Goal: Task Accomplishment & Management: Manage account settings

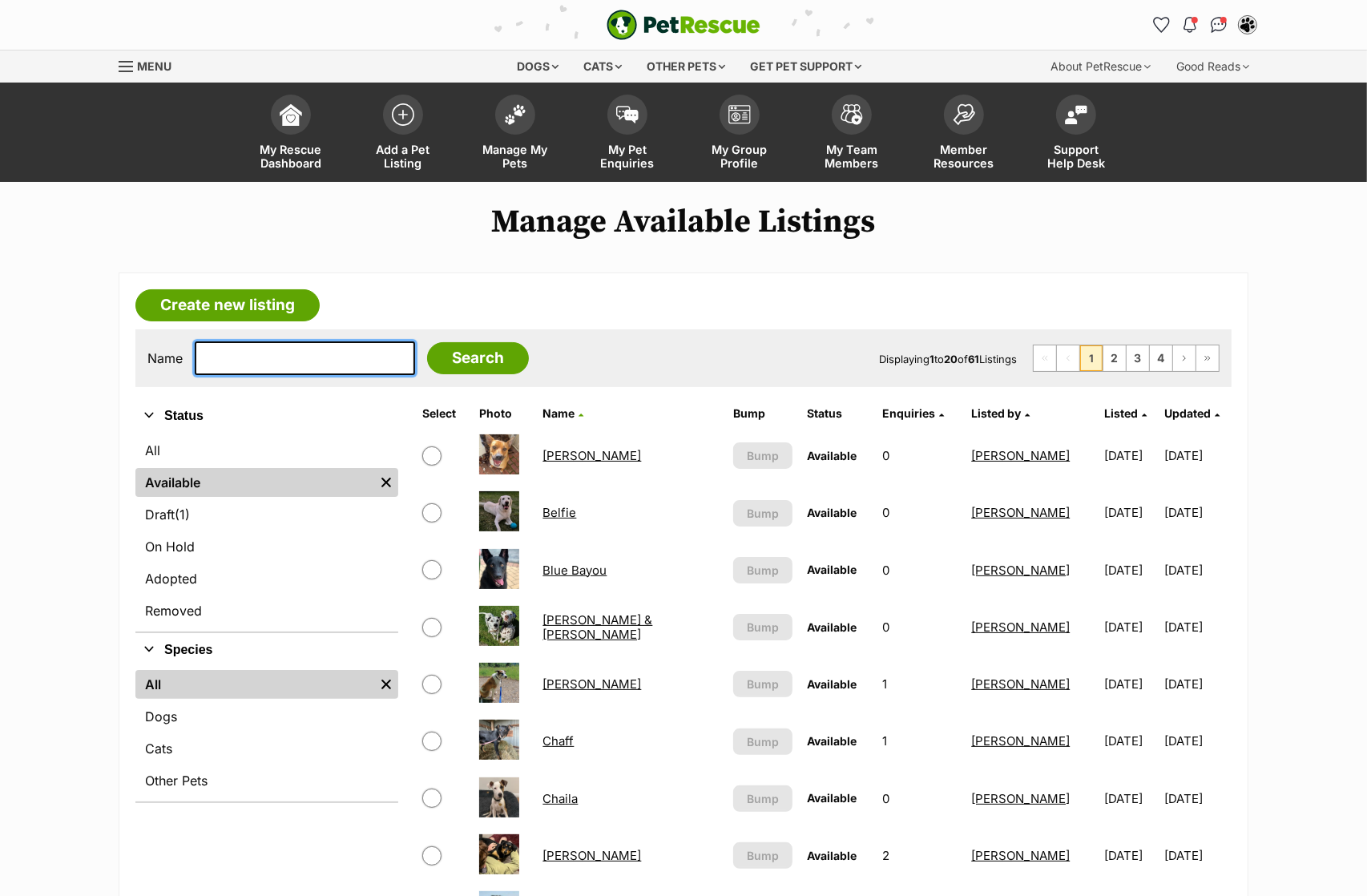
drag, startPoint x: 0, startPoint y: 0, endPoint x: 261, endPoint y: 354, distance: 439.8
click at [261, 354] on input "text" at bounding box center [305, 358] width 221 height 34
type input "wat"
click at [427, 342] on input "Search" at bounding box center [478, 358] width 102 height 32
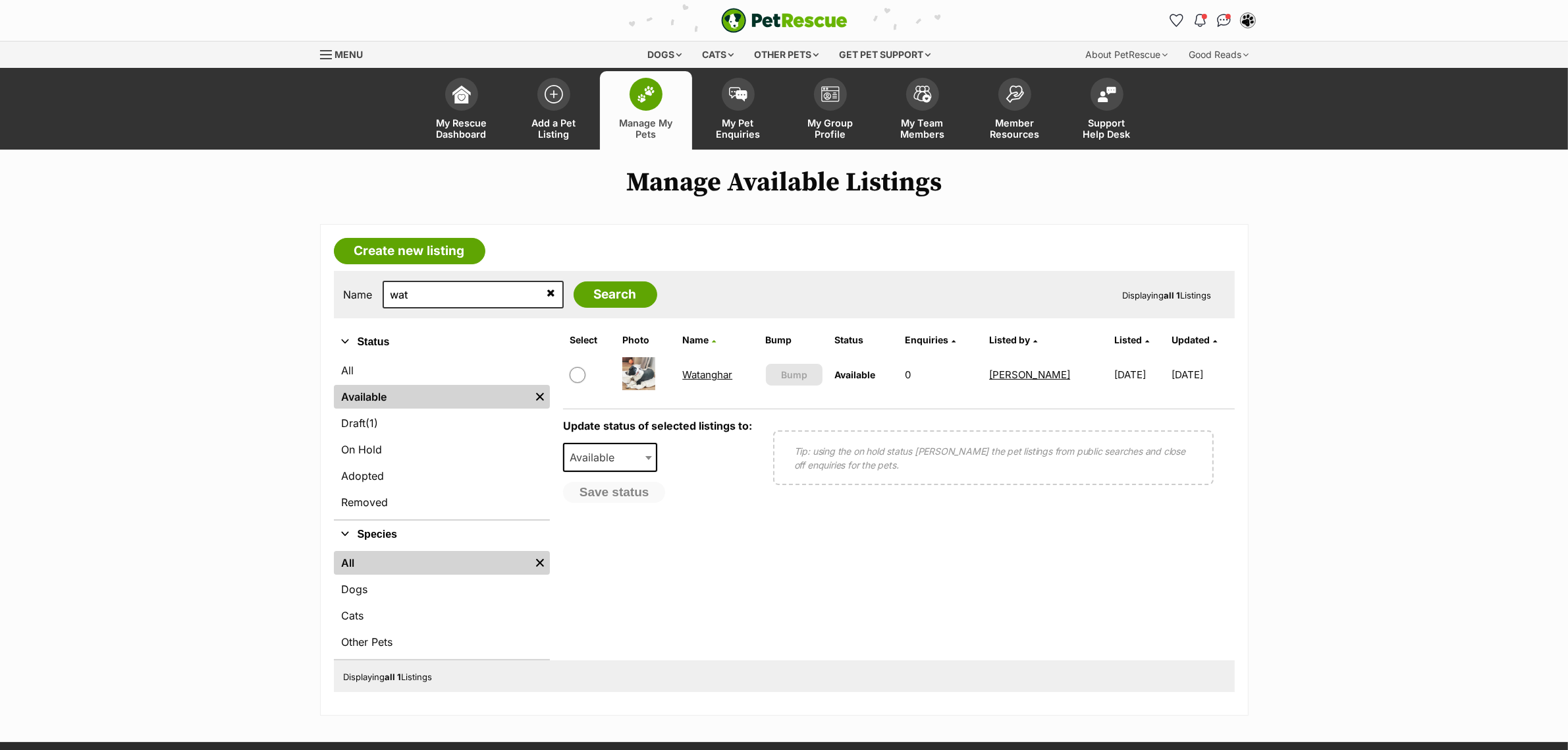
click at [649, 100] on img at bounding box center [646, 94] width 18 height 17
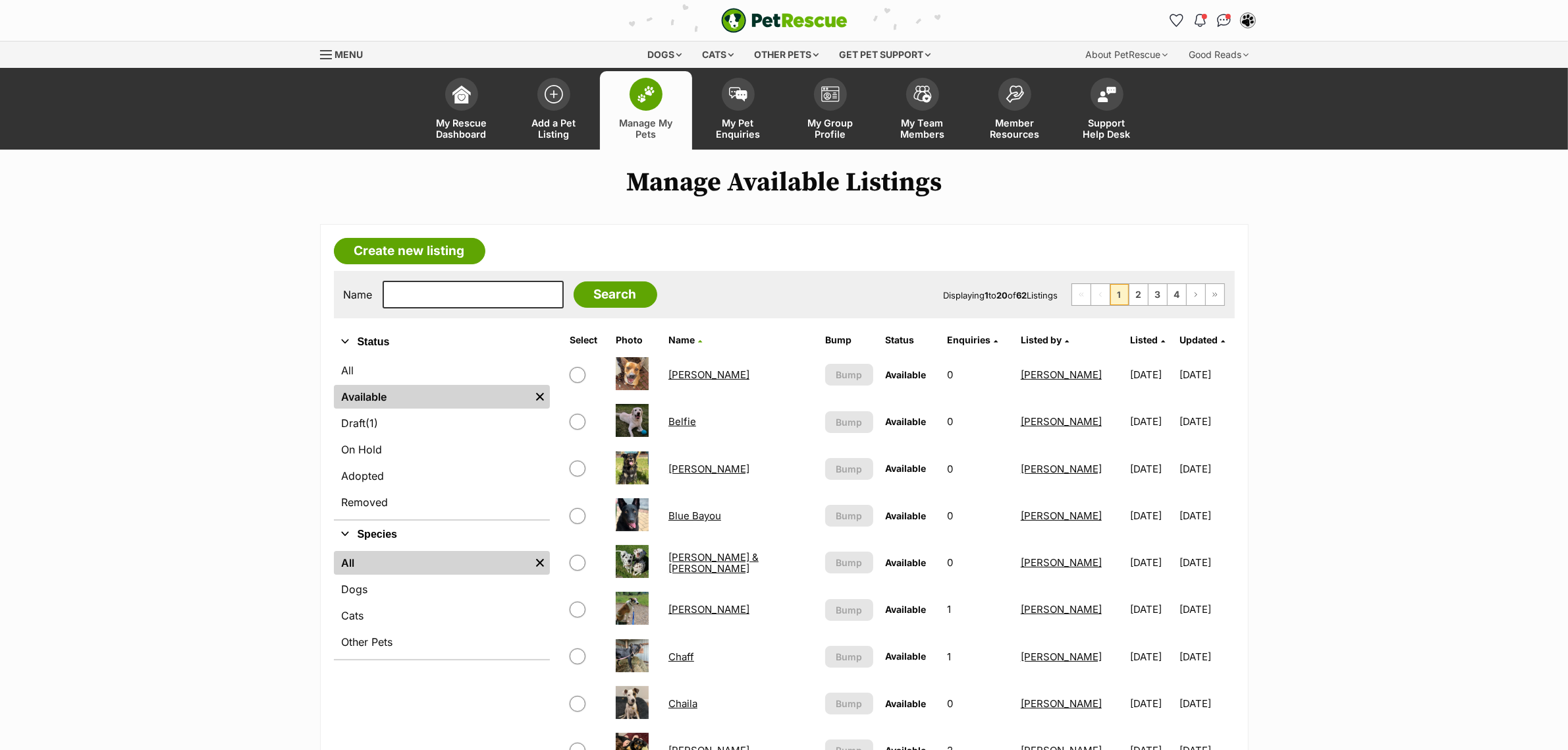
click at [1130, 334] on span "Listed" at bounding box center [1144, 340] width 28 height 12
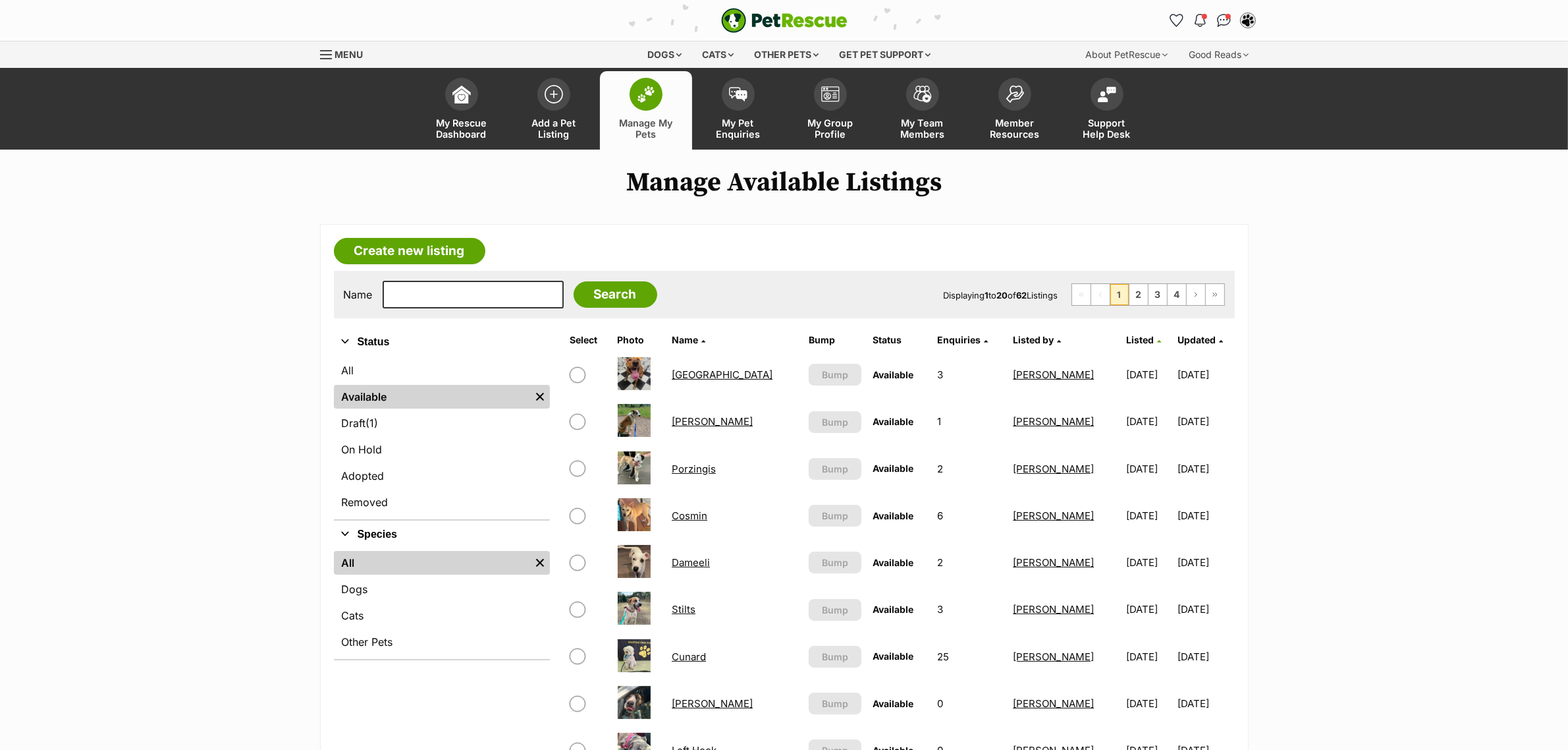
click at [1126, 334] on span "Listed" at bounding box center [1140, 340] width 28 height 12
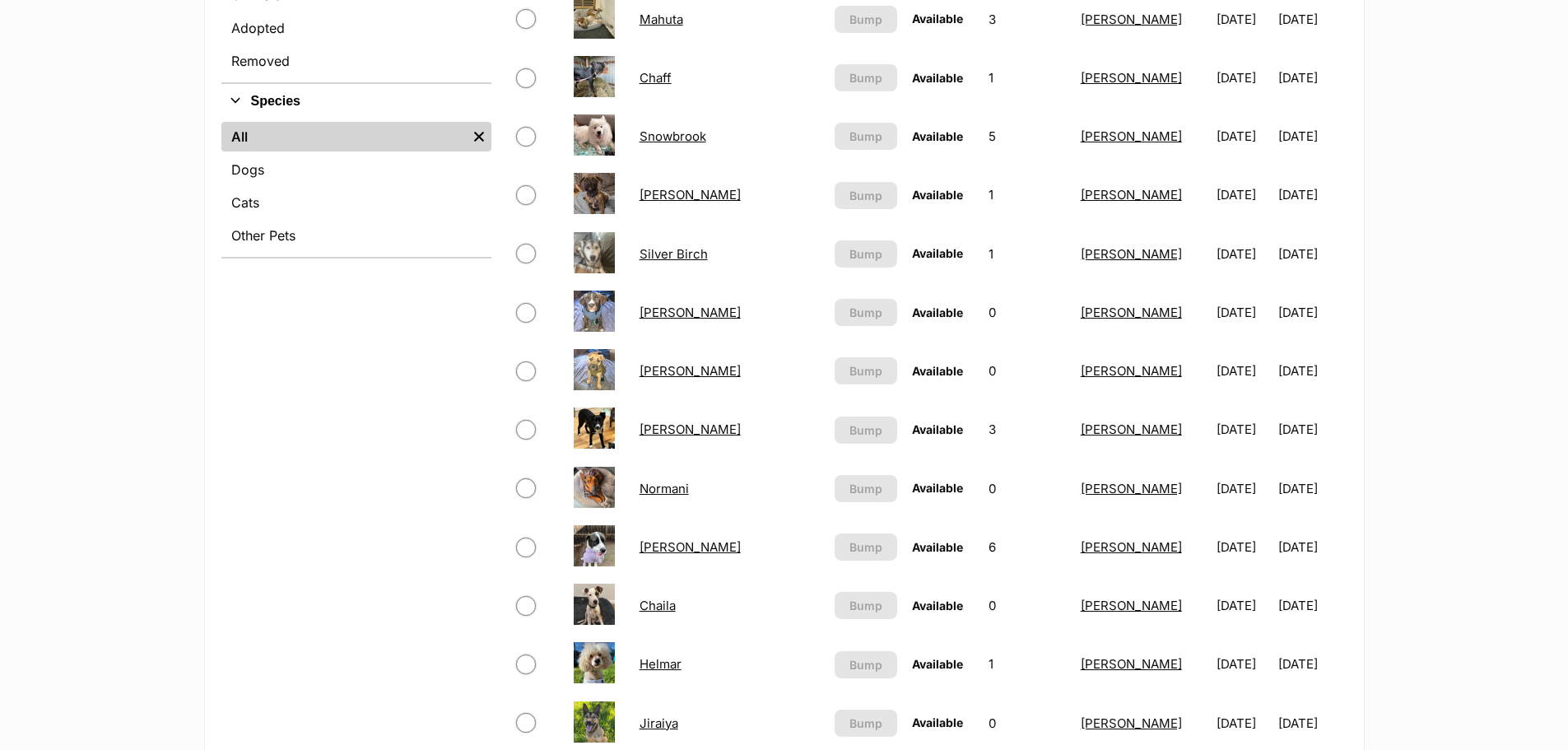
scroll to position [692, 0]
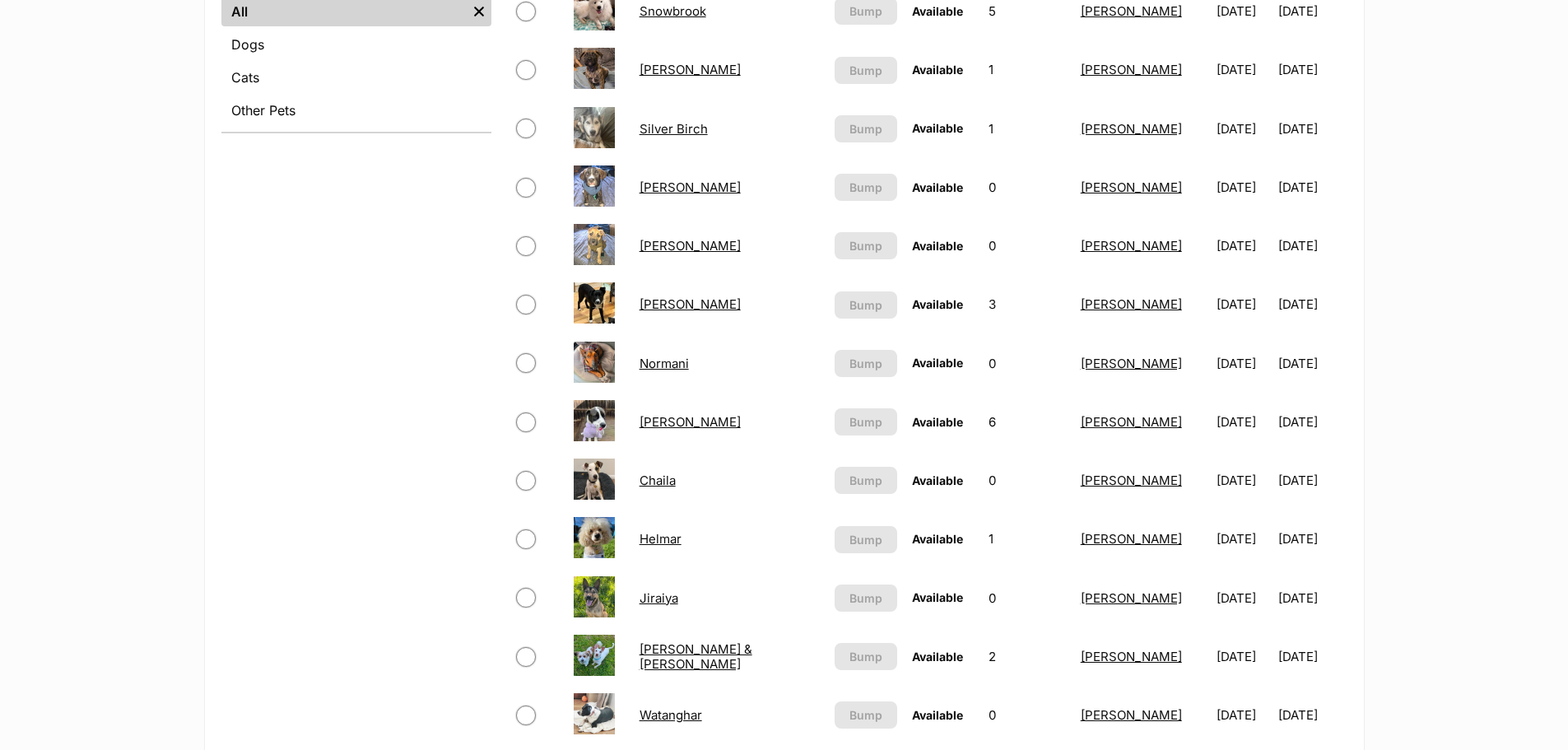
click at [674, 482] on link "Chaila" at bounding box center [658, 480] width 36 height 16
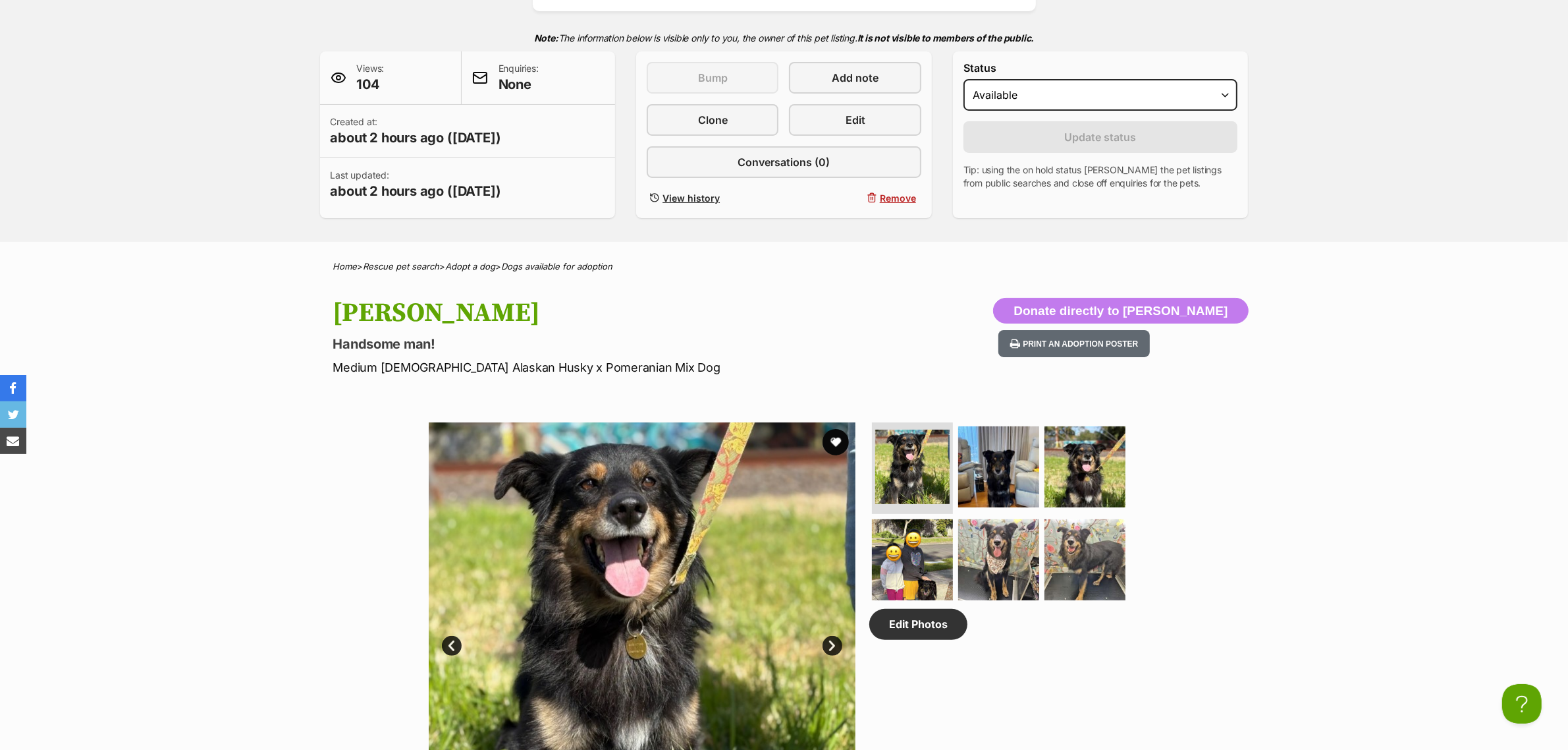
scroll to position [247, 0]
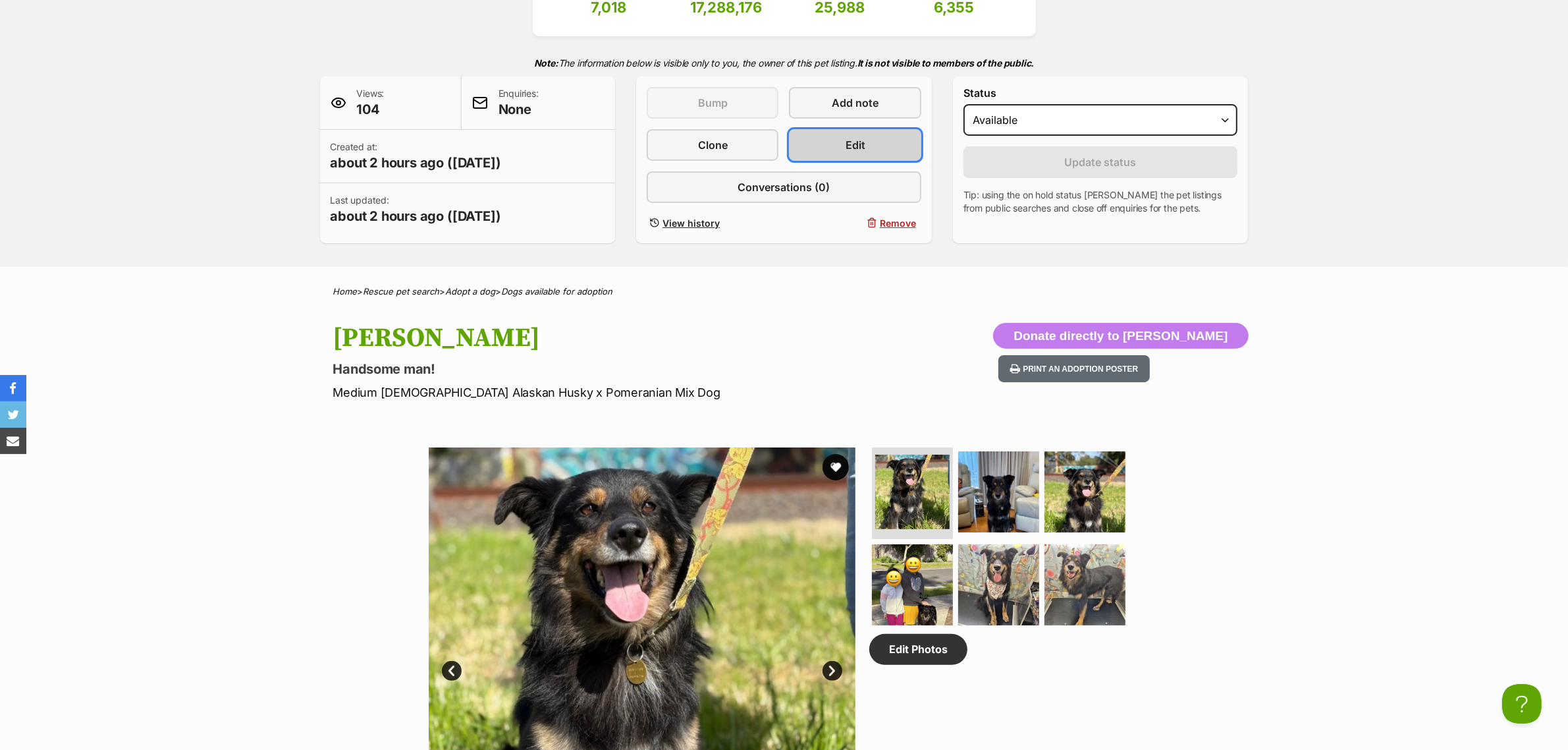
click at [835, 141] on link "Edit" at bounding box center [855, 145] width 132 height 32
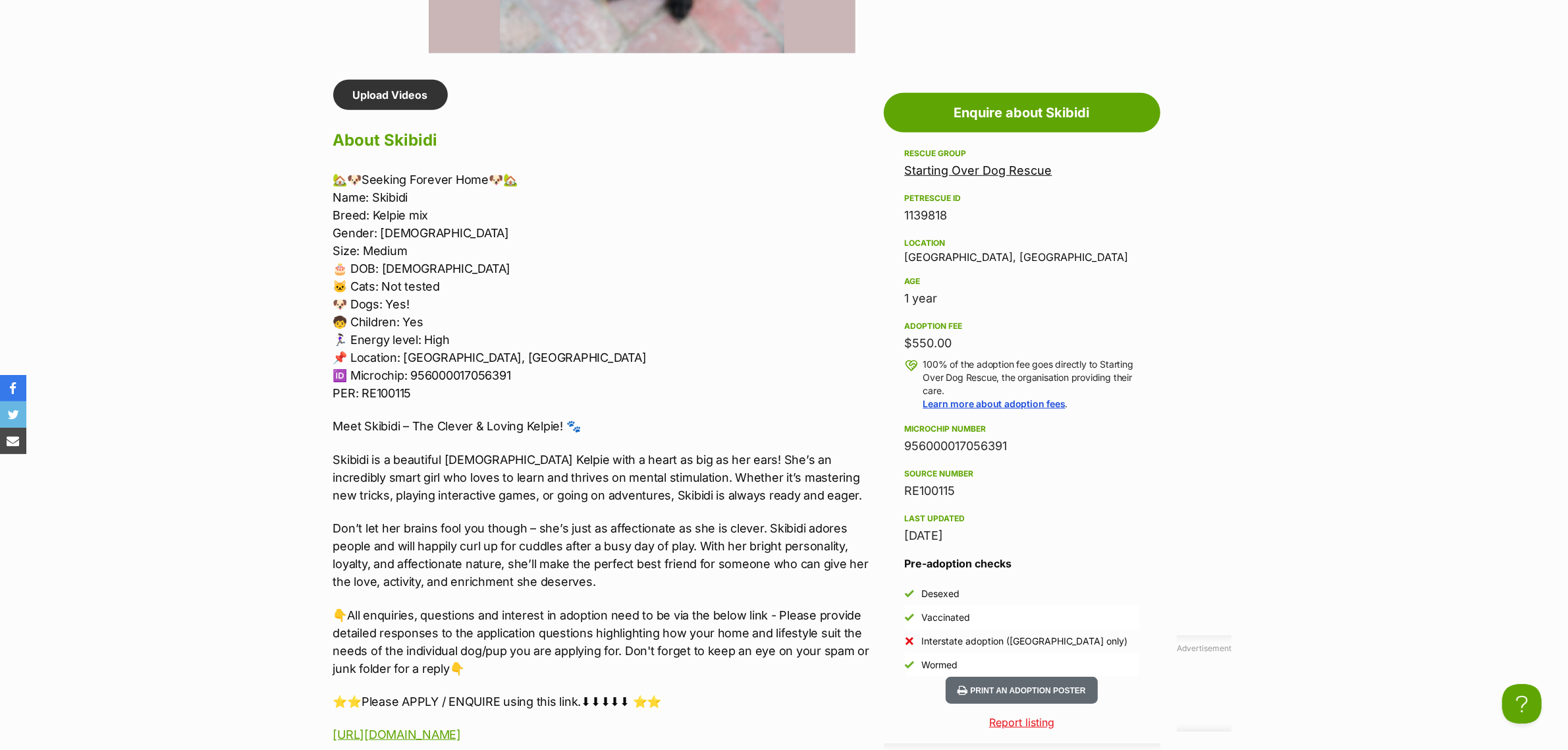
scroll to position [1153, 0]
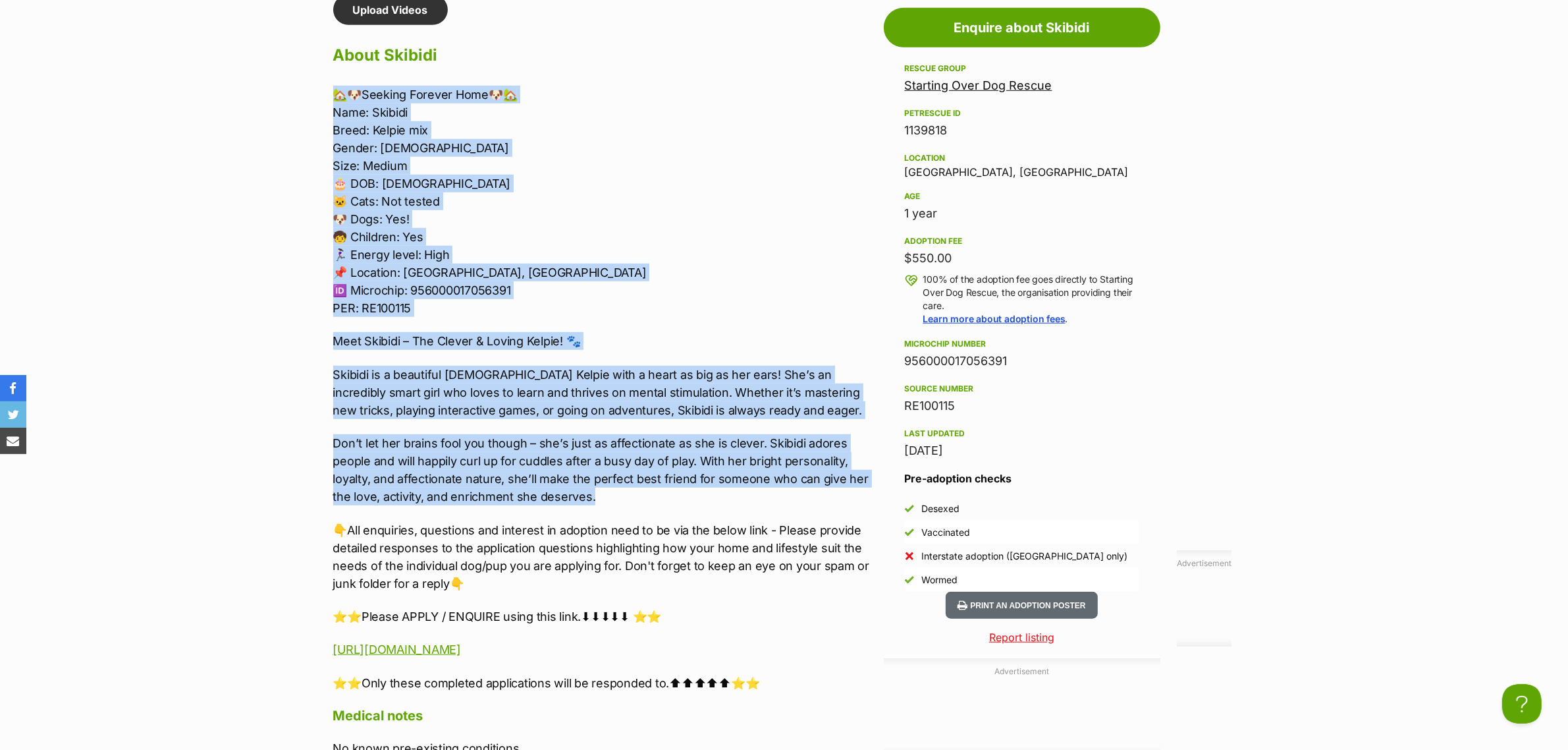
drag, startPoint x: 637, startPoint y: 502, endPoint x: 333, endPoint y: 93, distance: 509.6
click at [333, 93] on div "🏡🐶Seeking Forever Home🐶🏡 Name: Skibidi Breed: Kelpie mix Gender: [DEMOGRAPHIC_D…" at bounding box center [605, 389] width 544 height 606
copy div "🏡🐶Seeking Forever Home🐶🏡 Name: Skibidi Breed: Kelpie mix Gender: Female Size: M…"
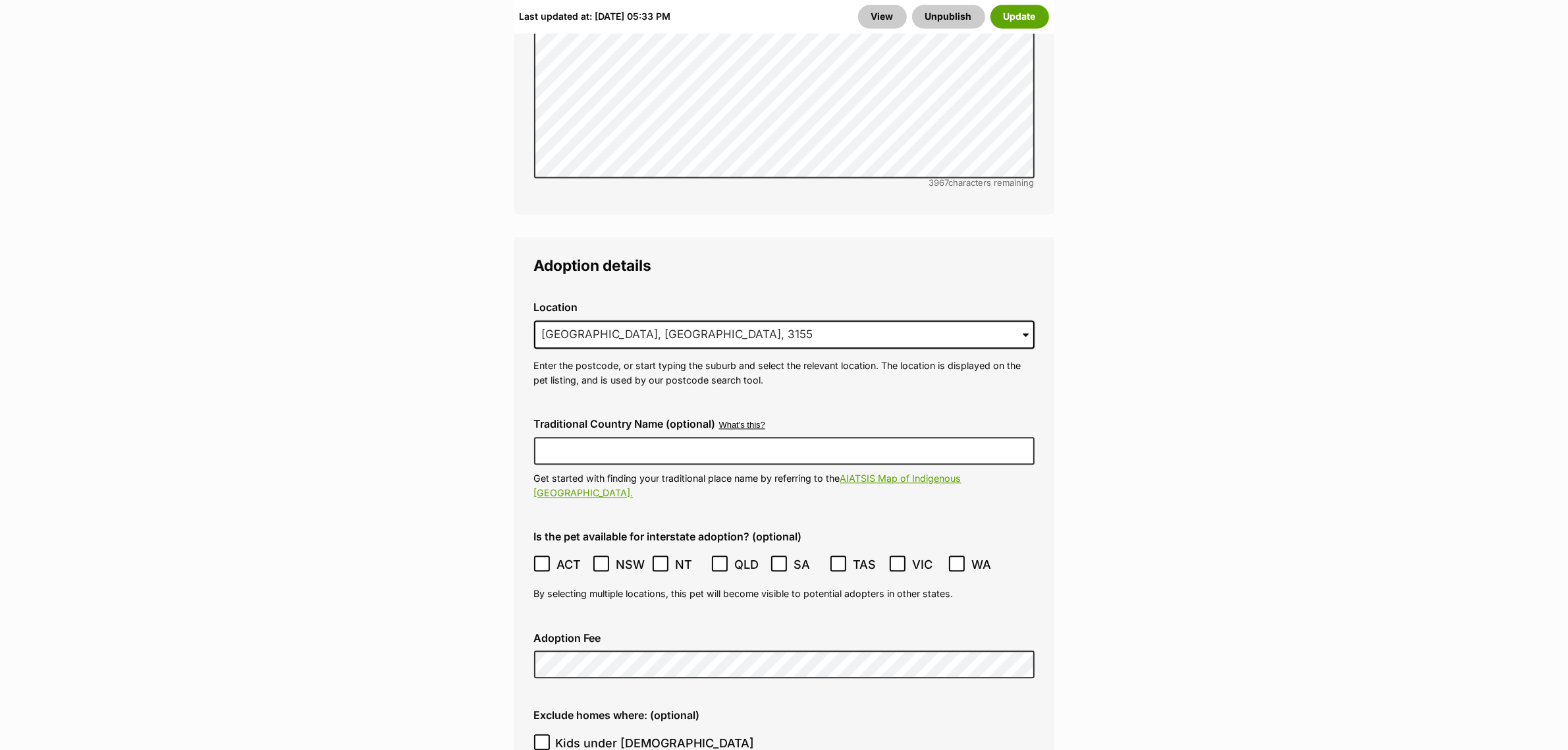
scroll to position [3625, 0]
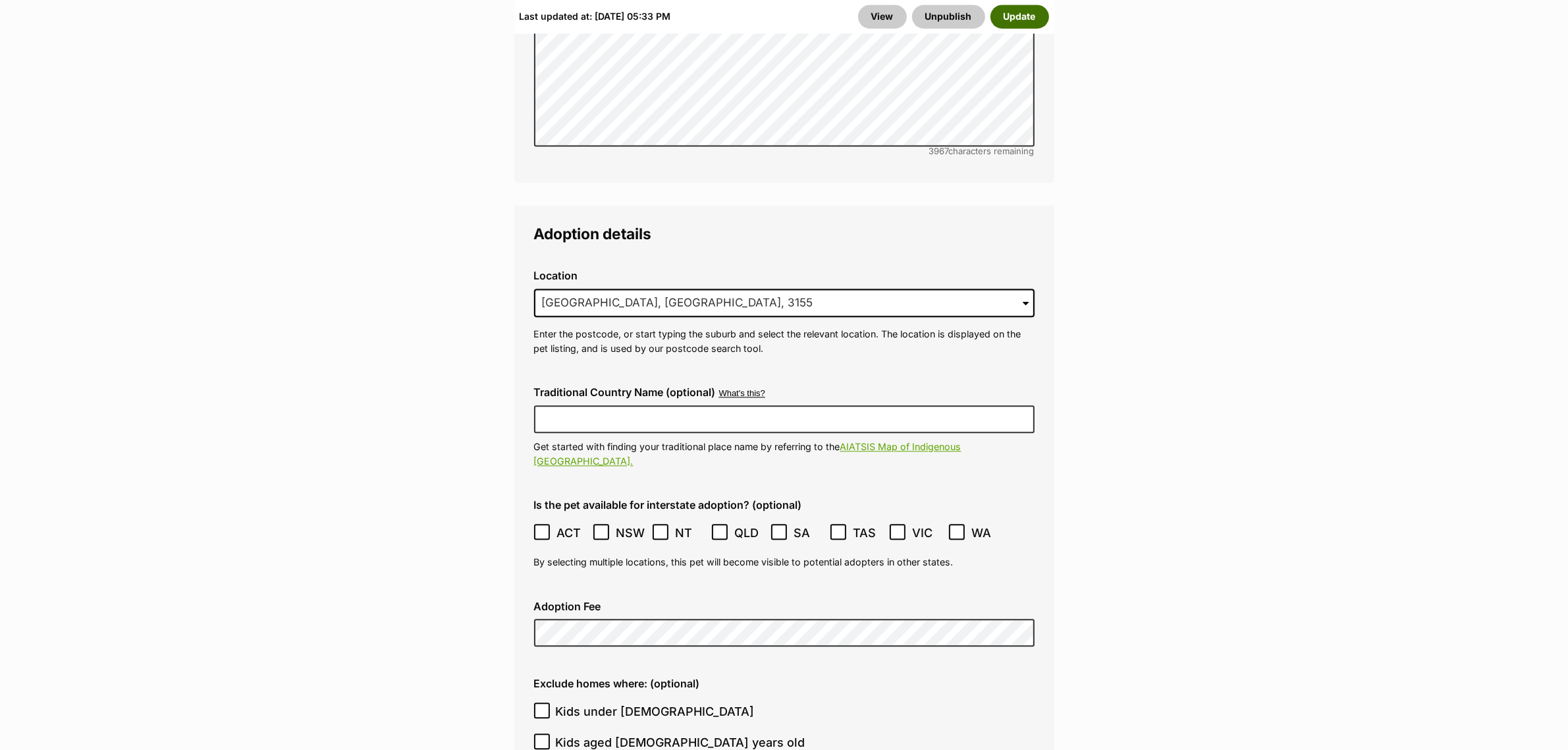
click at [1011, 15] on button "Update" at bounding box center [1019, 16] width 59 height 24
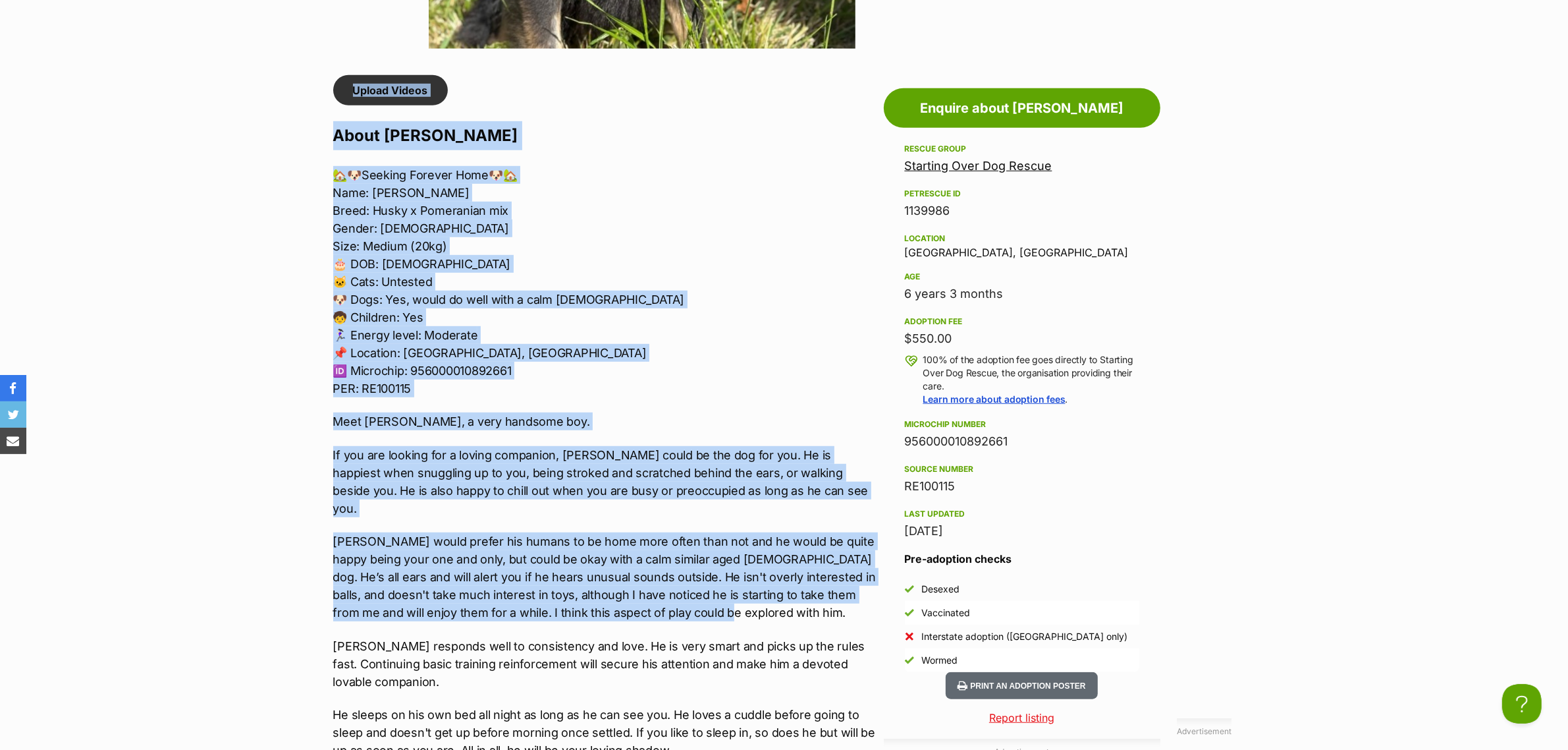
scroll to position [1071, 0]
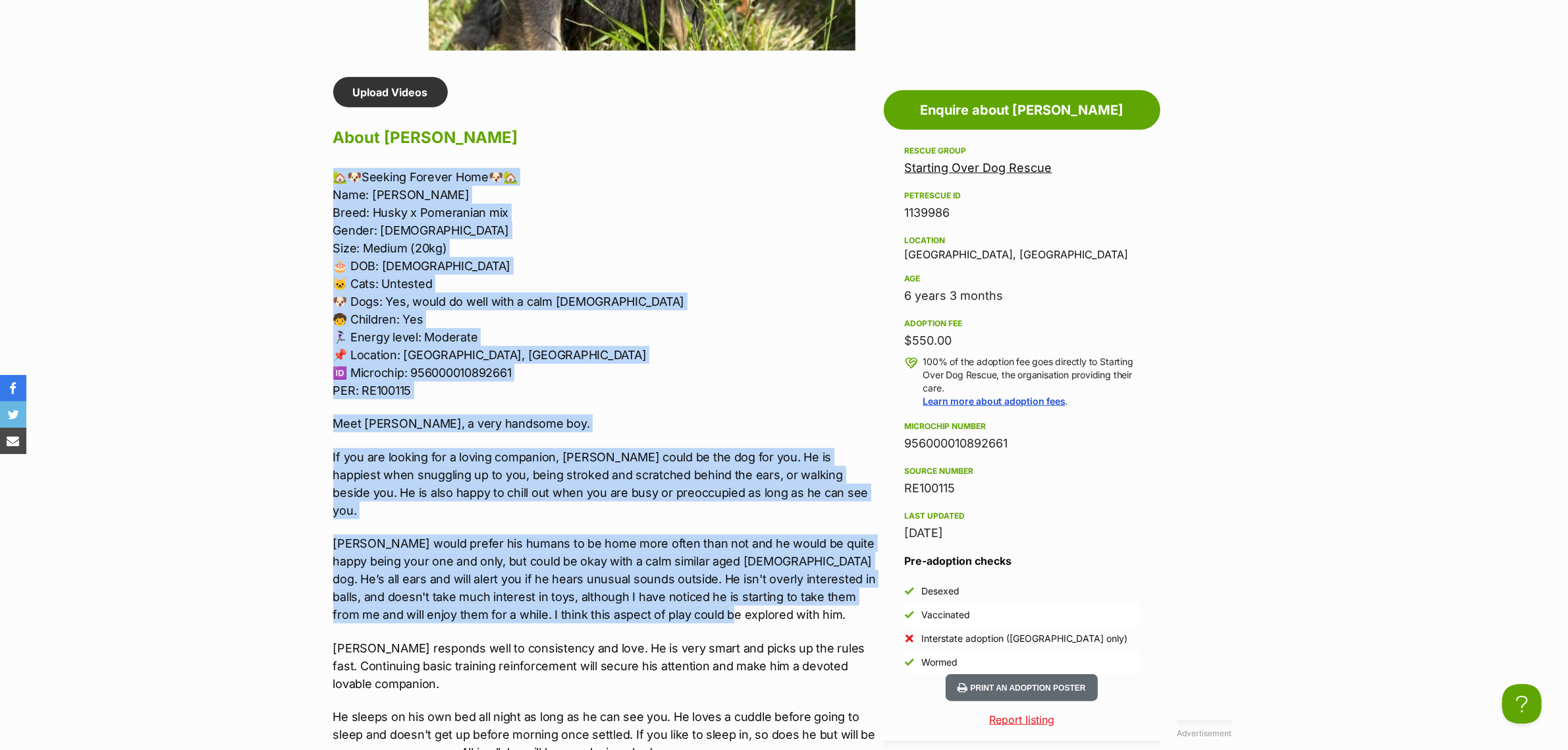
drag, startPoint x: 696, startPoint y: 430, endPoint x: 284, endPoint y: 170, distance: 487.2
click at [284, 170] on section "Starting Over Dog Rescue A member of PetRescue since 2012 🎉 TOTAL PETS LISTED 7…" at bounding box center [784, 269] width 1568 height 2381
copy div "🏡🐶Seeking Forever Home🐶🏡 Name: Bixby Breed: Husky x Pomeranian mix Gender: Male…"
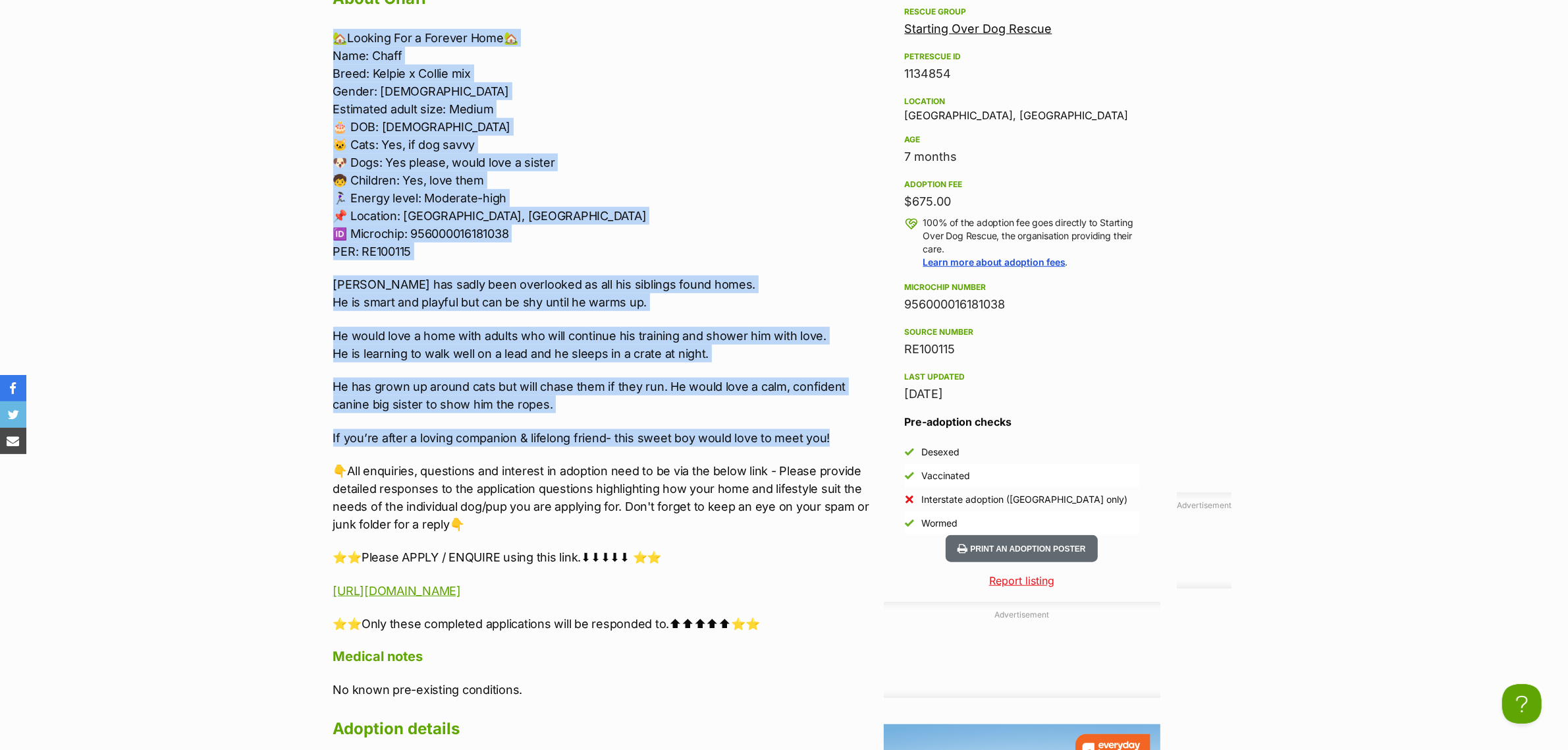
scroll to position [1205, 0]
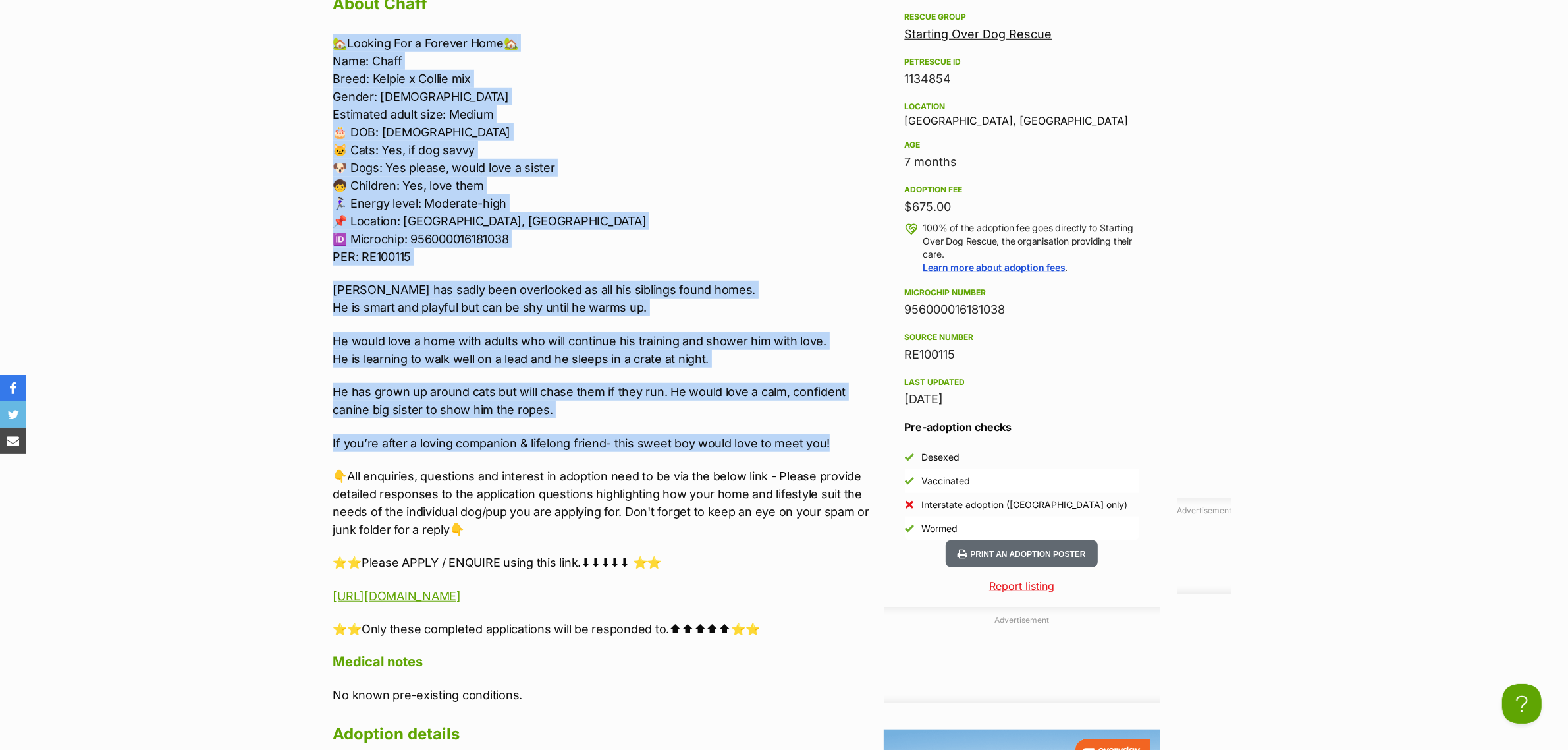
drag, startPoint x: 831, startPoint y: 410, endPoint x: 314, endPoint y: 41, distance: 635.2
click at [314, 41] on div "Donate to Chaff Donate to Chaff at Starting Over Dog Rescue via Shout Advertise…" at bounding box center [784, 546] width 968 height 1206
copy div "🏡Looking For a Forever Home🏡 Name: Chaff Breed: Kelpie x Collie mix Gender: Mal…"
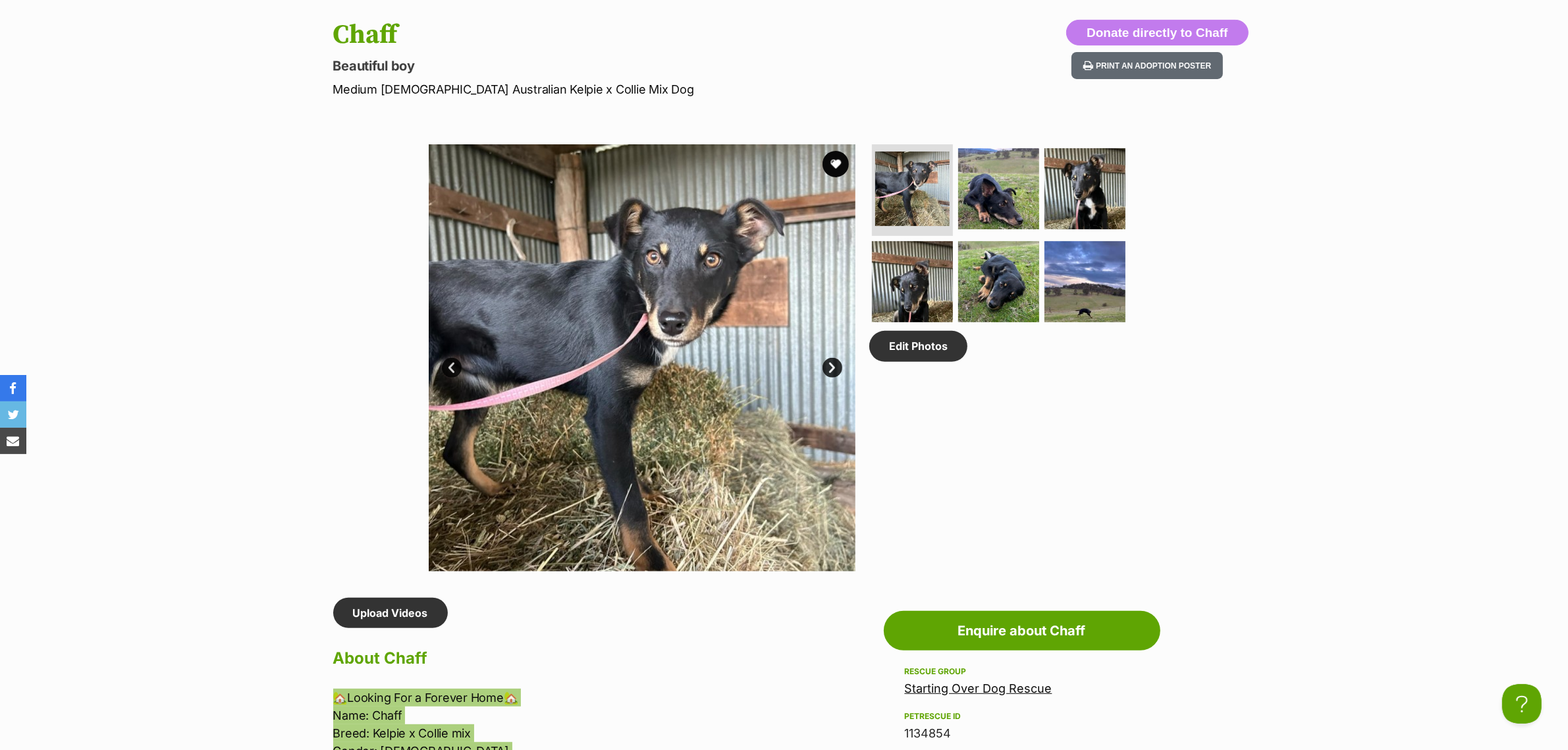
scroll to position [546, 0]
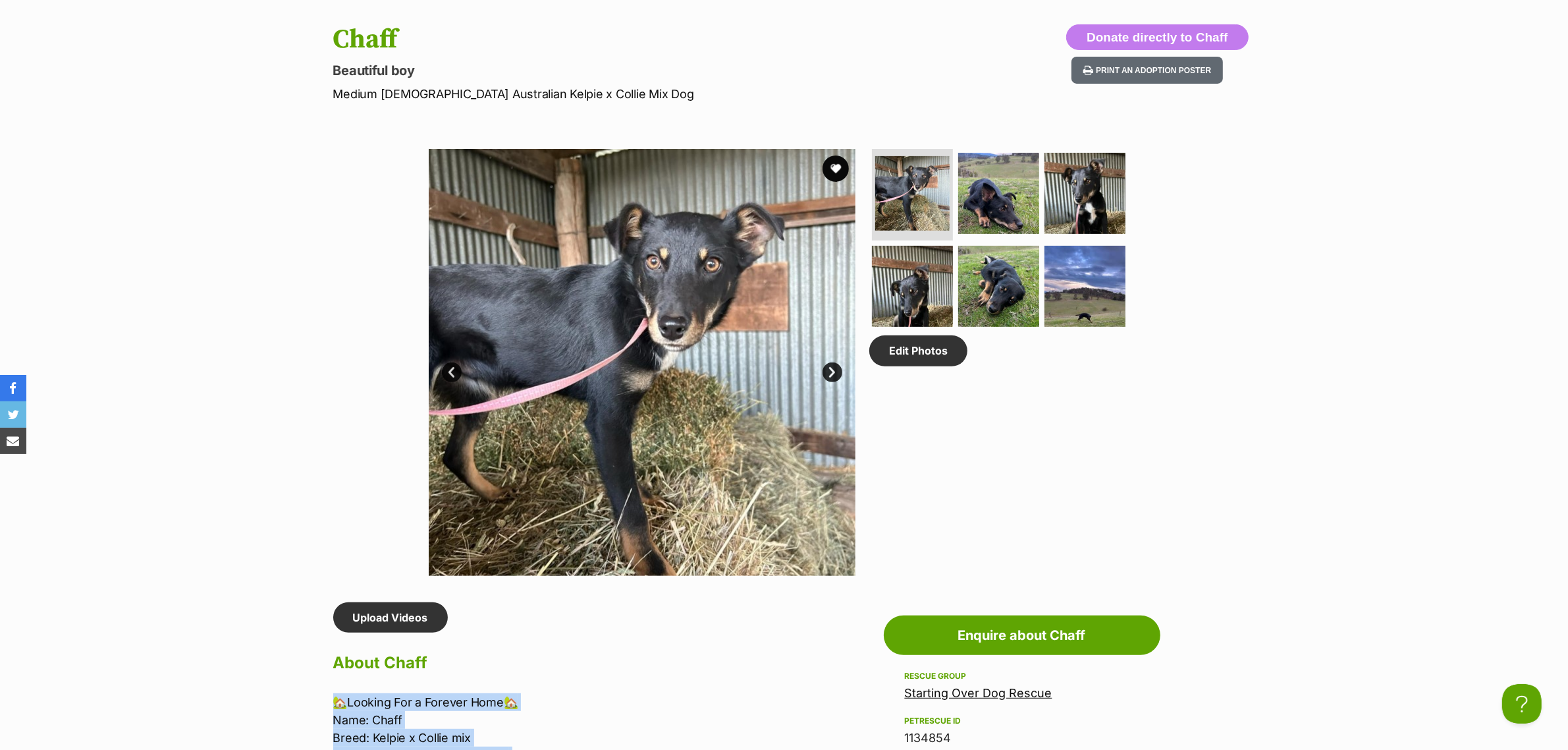
click at [639, 370] on img at bounding box center [642, 362] width 427 height 427
click at [823, 370] on link "Next" at bounding box center [832, 372] width 20 height 20
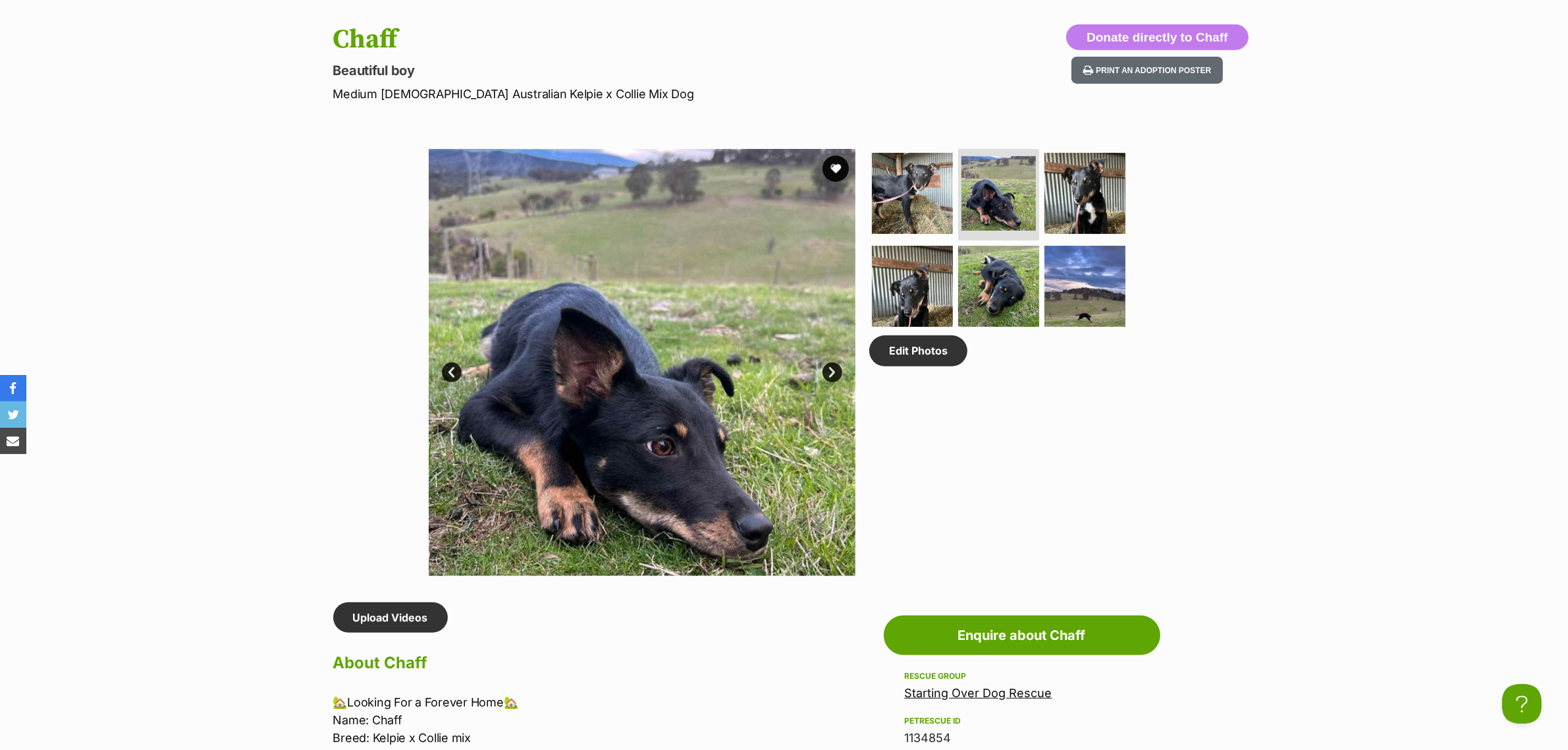
click at [833, 367] on link "Next" at bounding box center [832, 372] width 20 height 20
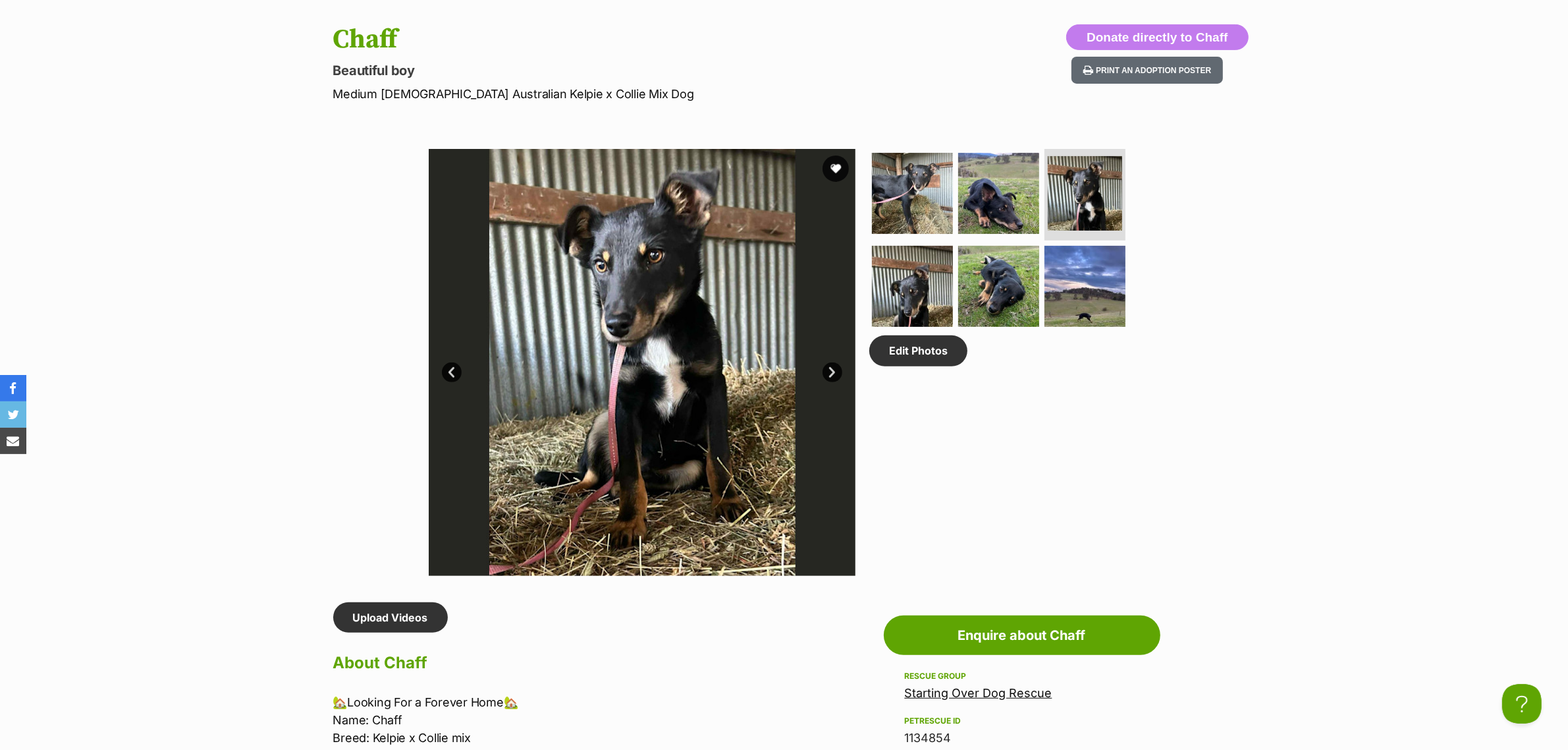
click at [605, 422] on img at bounding box center [642, 362] width 427 height 427
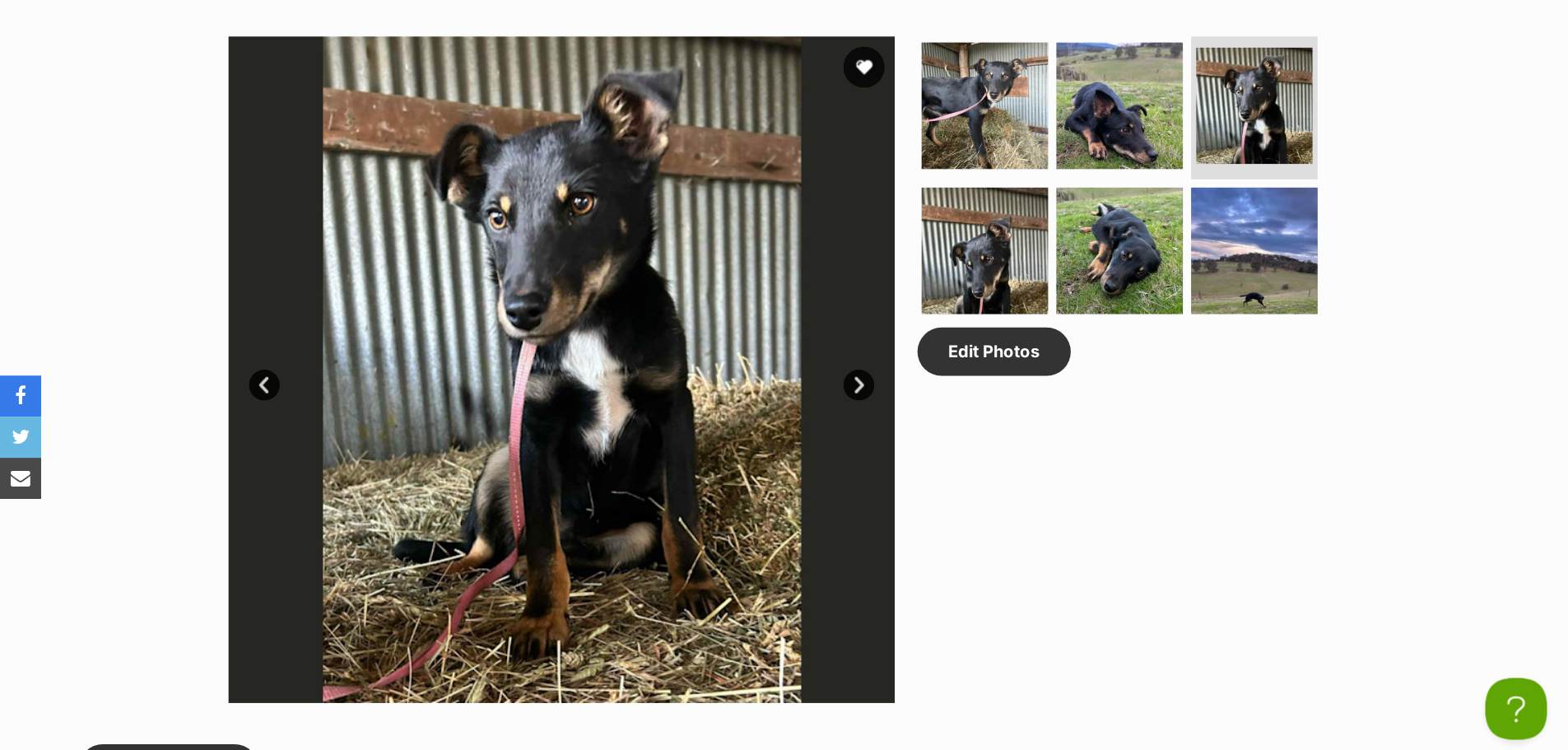
scroll to position [844, 0]
